Goal: Communication & Community: Answer question/provide support

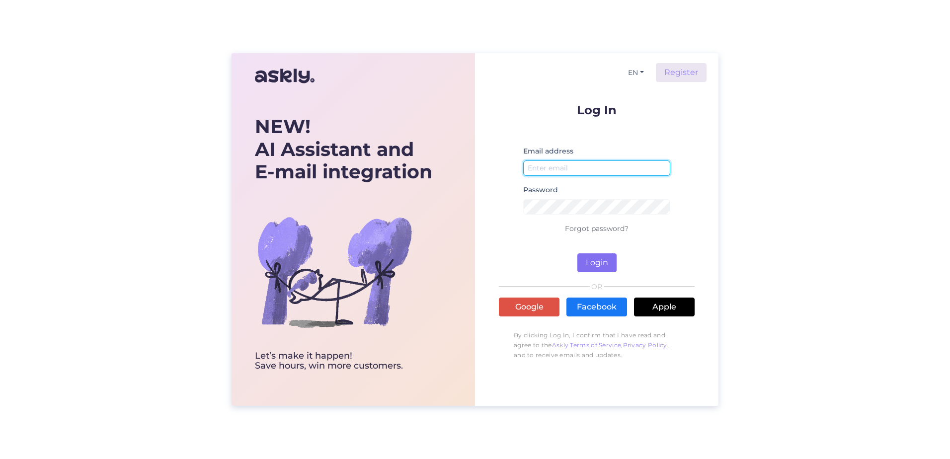
type input "[EMAIL_ADDRESS][DOMAIN_NAME]"
click at [584, 258] on button "Login" at bounding box center [596, 262] width 39 height 19
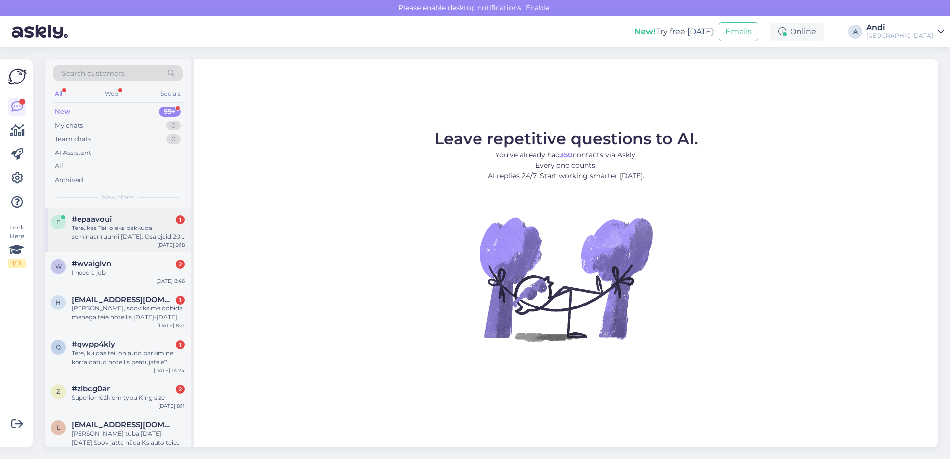
click at [116, 233] on div "Tere, kas Teil oleks pakkuda seminaariruumi [DATE]. Osalejaid 20-25 inimest?" at bounding box center [128, 233] width 113 height 18
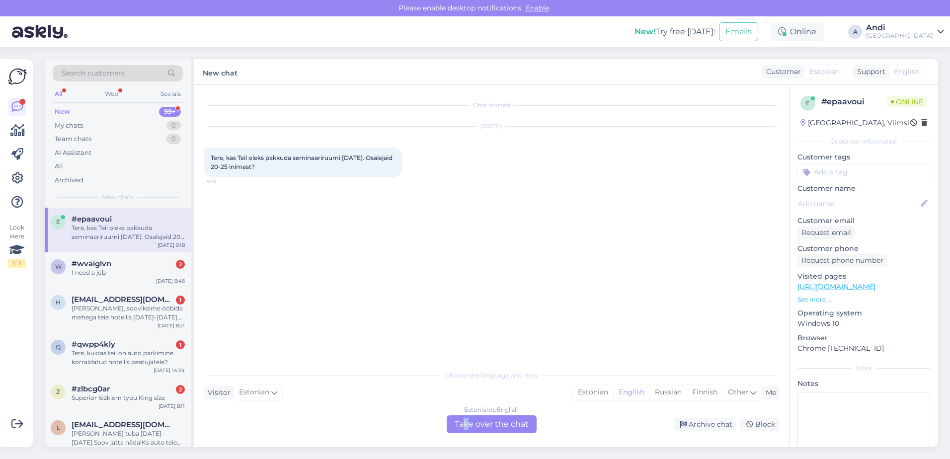
click at [467, 422] on div "Estonian to English Take over the chat" at bounding box center [492, 424] width 90 height 18
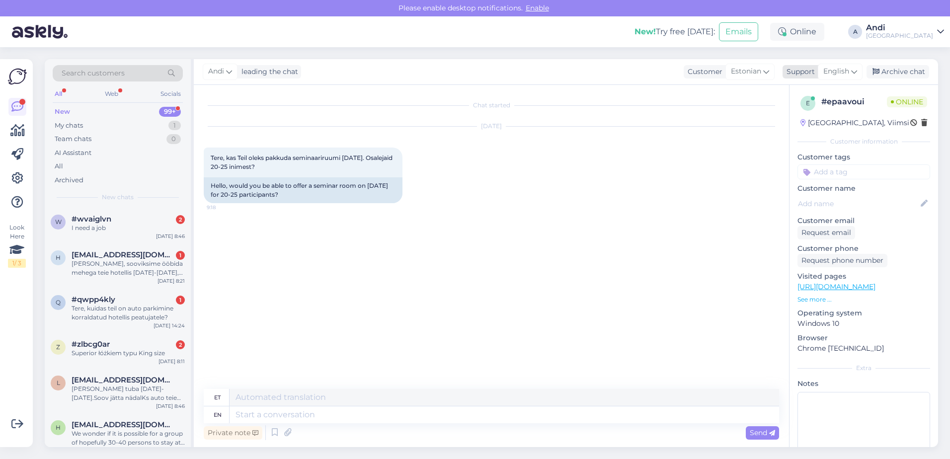
click at [836, 72] on span "English" at bounding box center [836, 71] width 26 height 11
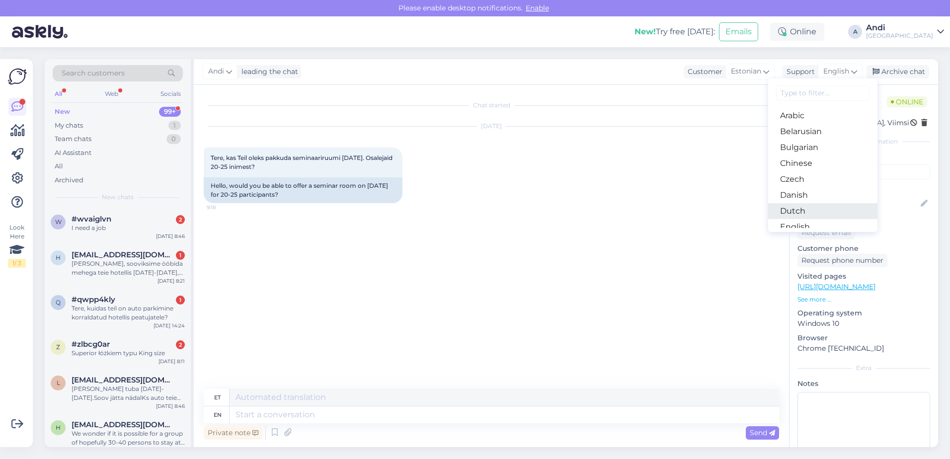
scroll to position [50, 0]
click at [803, 192] on link "Estonian" at bounding box center [822, 193] width 109 height 16
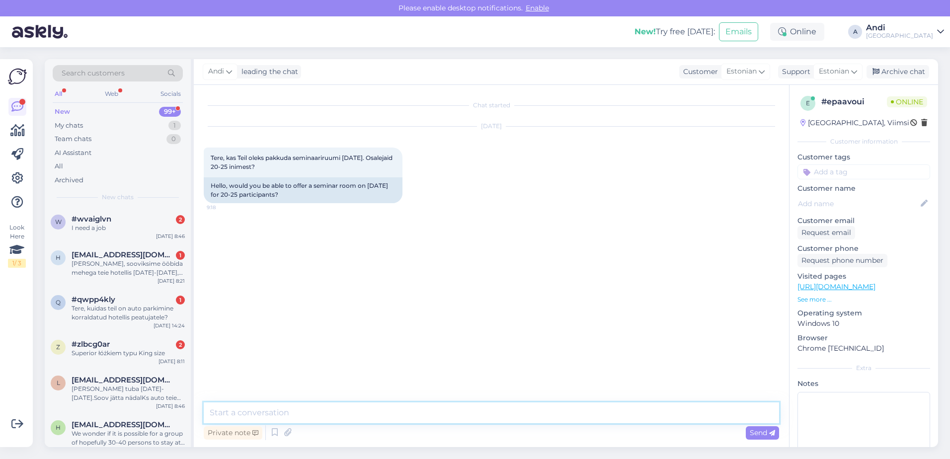
click at [406, 409] on textarea at bounding box center [491, 412] width 575 height 21
type textarea "Tere!"
type textarea "Meie konverentsiruum mahutab kuni 12 inimest, seega sellise arvuga inimeste jao…"
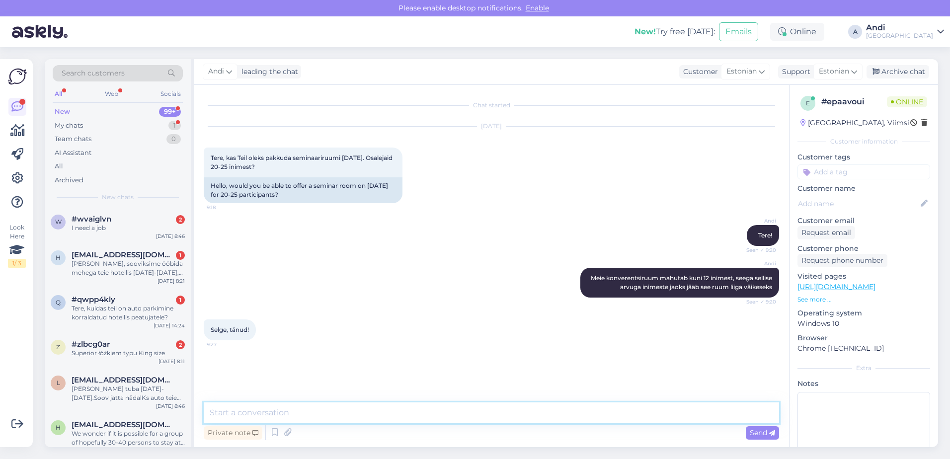
click at [544, 411] on textarea at bounding box center [491, 412] width 575 height 21
type textarea "Ilusat päeva!"
click at [626, 403] on textarea at bounding box center [491, 412] width 575 height 21
